Goal: Task Accomplishment & Management: Complete application form

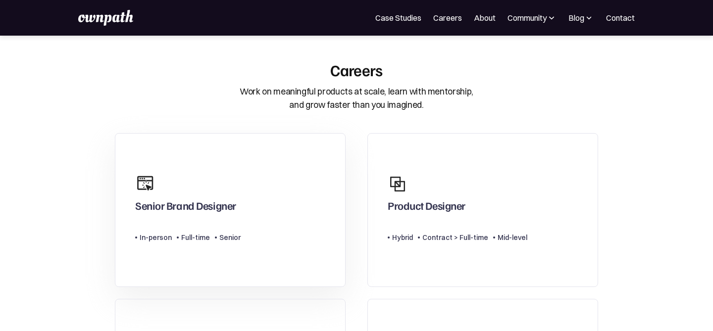
click at [307, 195] on link "Senior Brand Designer Type Level In-person Full-time Senior" at bounding box center [230, 210] width 231 height 154
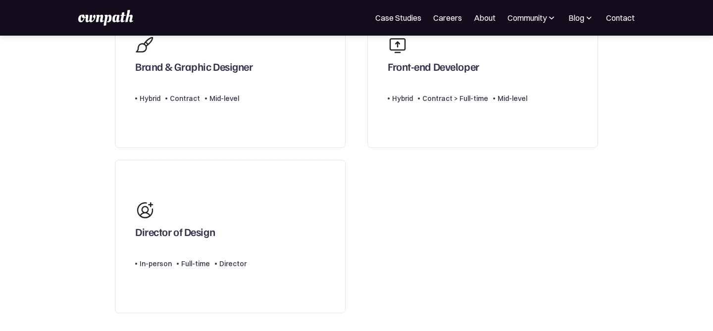
scroll to position [334, 0]
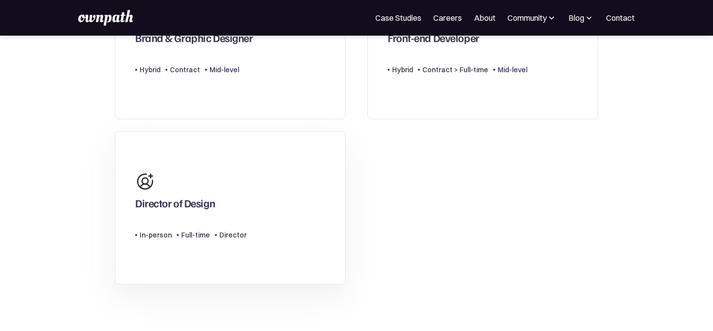
click at [329, 175] on link "Director of Design Type Level In-person Full-time Director" at bounding box center [230, 208] width 231 height 154
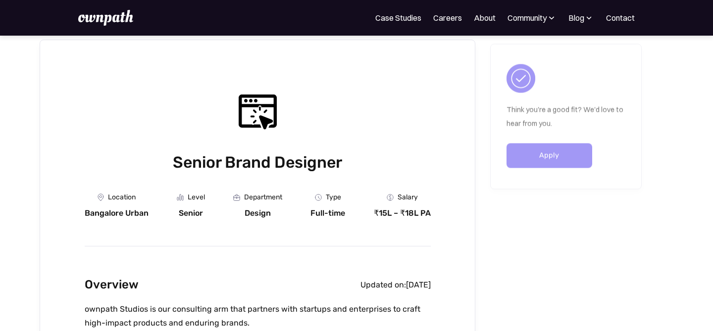
scroll to position [38, 0]
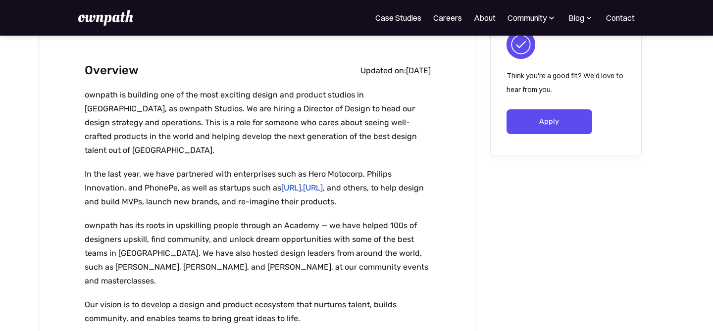
scroll to position [253, 0]
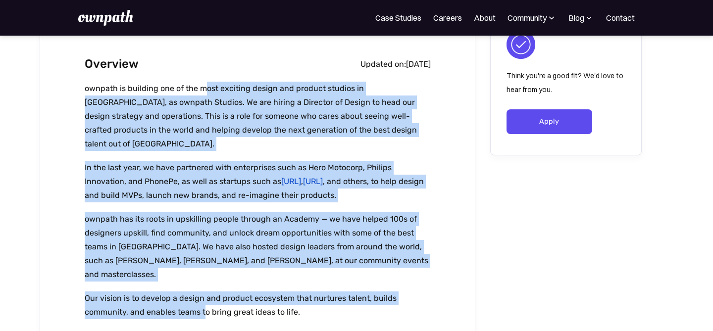
drag, startPoint x: 204, startPoint y: 88, endPoint x: 203, endPoint y: 287, distance: 199.6
click at [203, 287] on div "ownpath is building one of the most exciting design and product studios in [GEO…" at bounding box center [258, 257] width 346 height 351
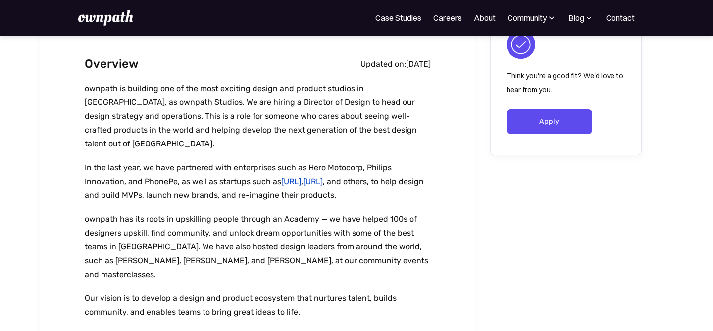
click at [209, 292] on p "Our vision is to develop a design and product ecosystem that nurtures talent, b…" at bounding box center [258, 306] width 346 height 28
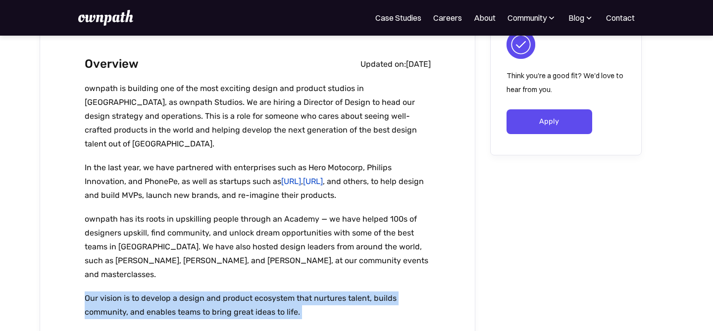
click at [209, 292] on p "Our vision is to develop a design and product ecosystem that nurtures talent, b…" at bounding box center [258, 306] width 346 height 28
click at [210, 292] on p "Our vision is to develop a design and product ecosystem that nurtures talent, b…" at bounding box center [258, 306] width 346 height 28
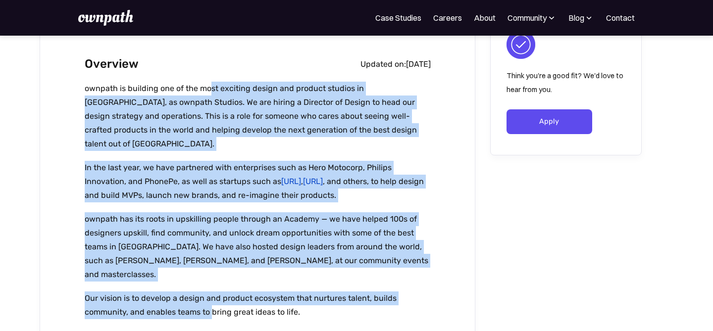
drag, startPoint x: 211, startPoint y: 287, endPoint x: 210, endPoint y: 86, distance: 201.0
click at [210, 86] on div "ownpath is building one of the most exciting design and product studios in [GEO…" at bounding box center [258, 257] width 346 height 351
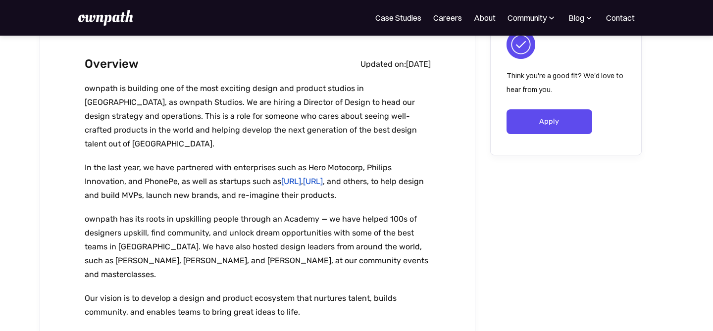
click at [238, 214] on p "ownpath has its roots in upskilling people through an Academy — we have helped …" at bounding box center [258, 246] width 346 height 69
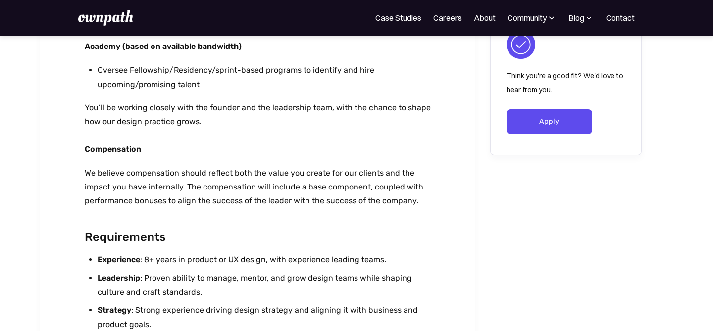
scroll to position [978, 0]
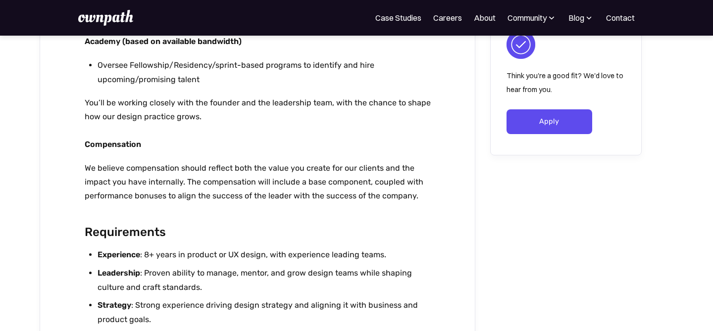
click at [410, 248] on li "Experience : 8+ years in product or UX design, with experience leading teams." at bounding box center [264, 255] width 333 height 14
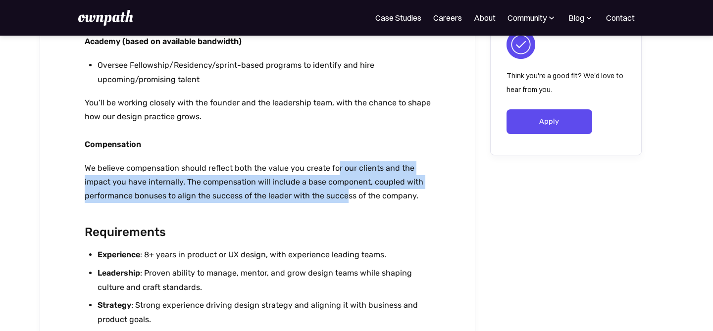
drag, startPoint x: 344, startPoint y: 155, endPoint x: 335, endPoint y: 123, distance: 32.9
click at [335, 161] on p "We believe compensation should reflect both the value you create for our client…" at bounding box center [258, 182] width 346 height 42
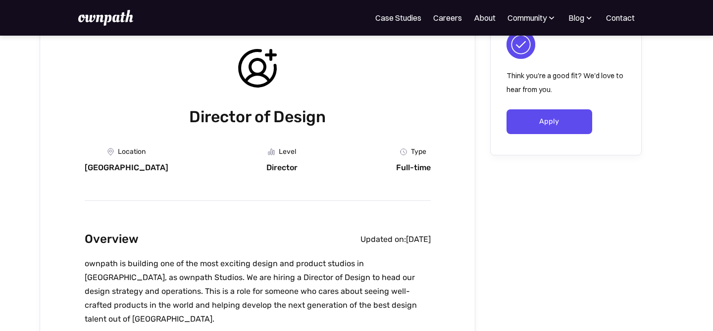
scroll to position [0, 0]
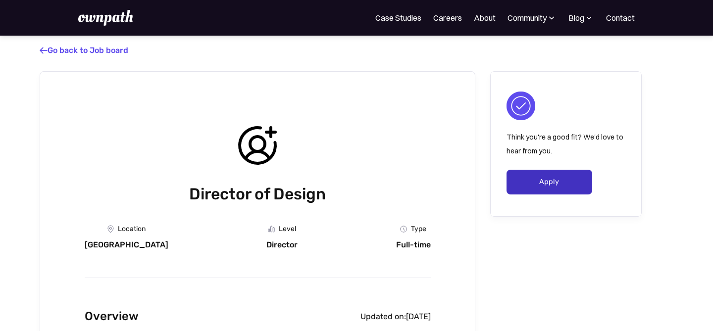
click at [561, 180] on link "Apply" at bounding box center [550, 182] width 86 height 25
